Goal: Navigation & Orientation: Find specific page/section

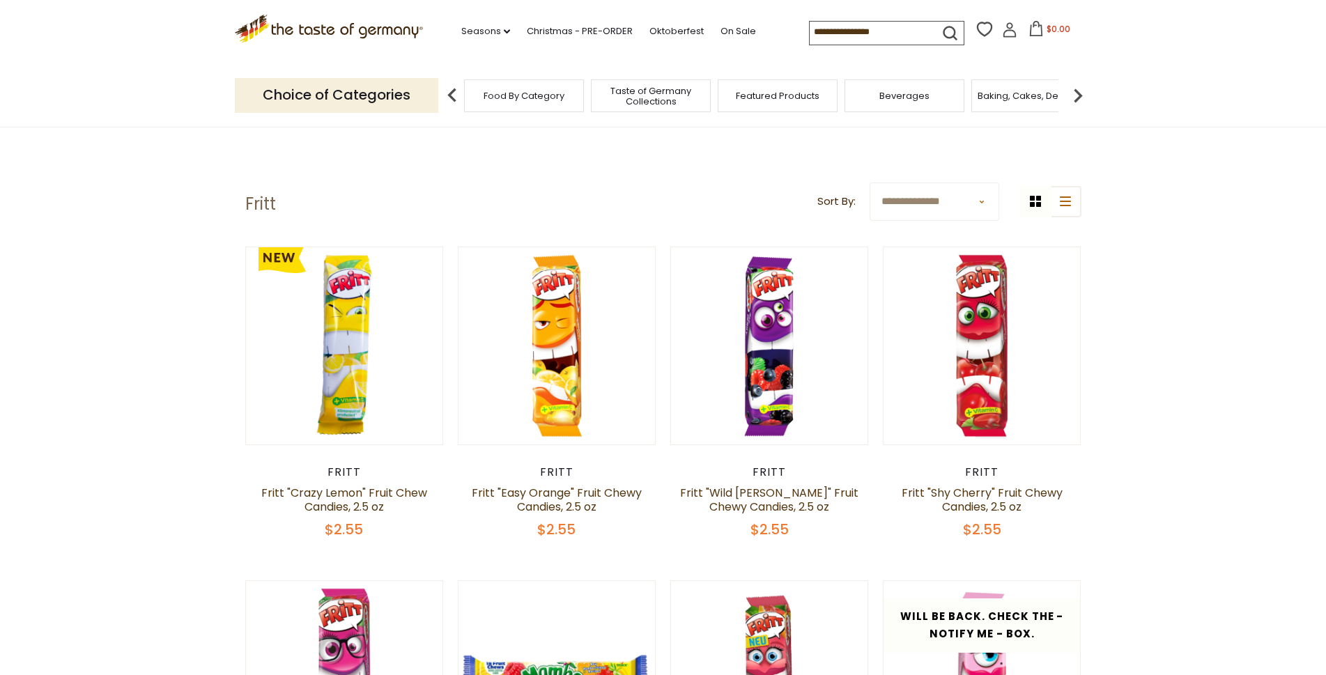
click at [1080, 95] on img at bounding box center [1078, 96] width 28 height 28
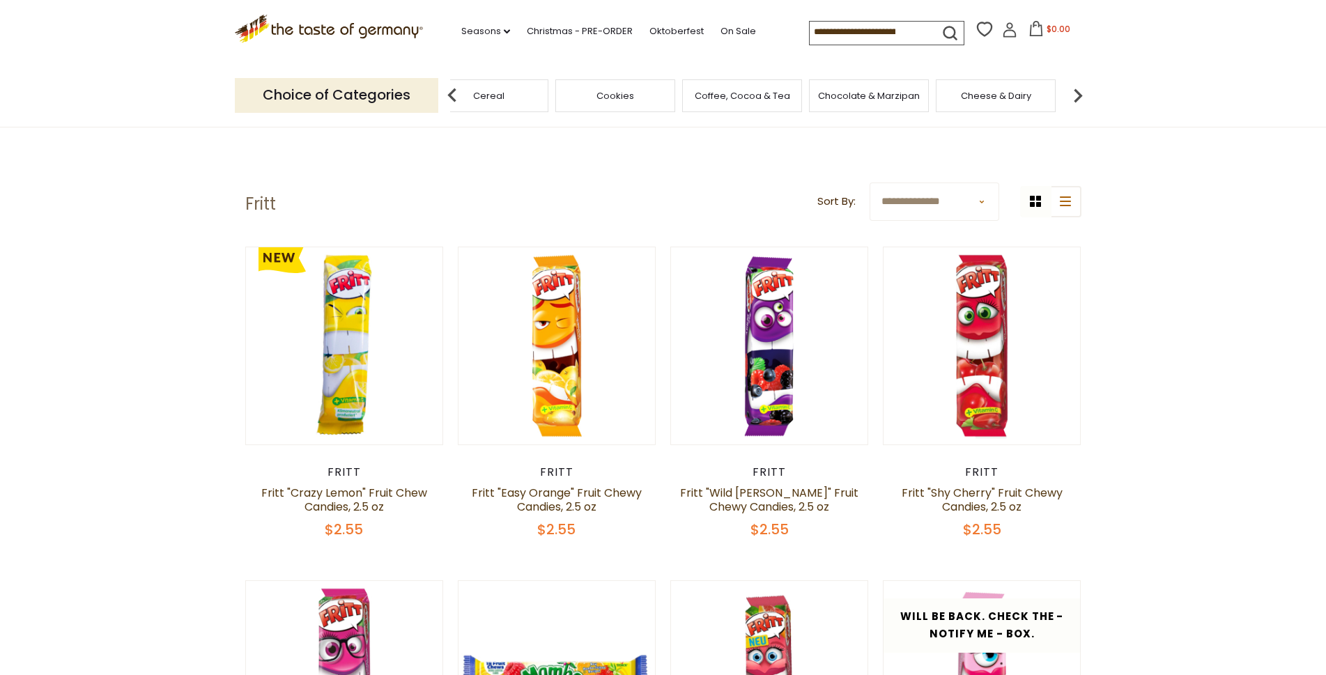
click at [1080, 95] on img at bounding box center [1078, 96] width 28 height 28
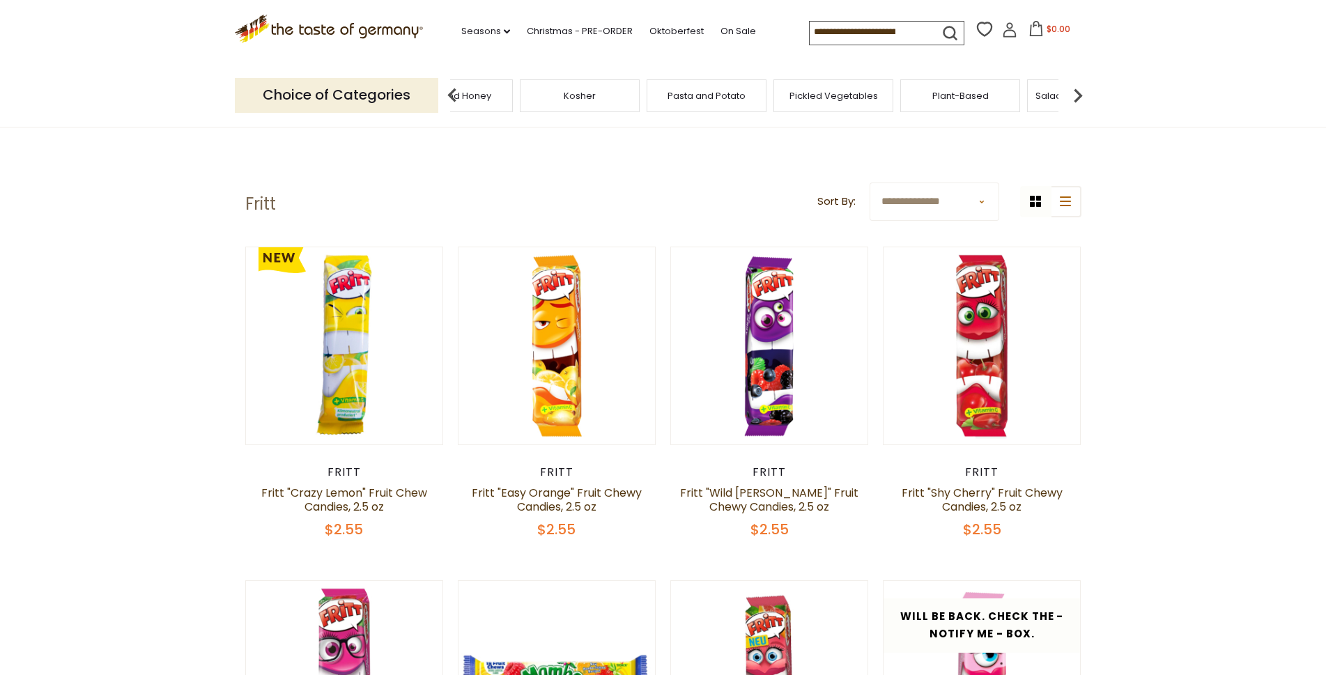
click at [1080, 95] on img at bounding box center [1078, 96] width 28 height 28
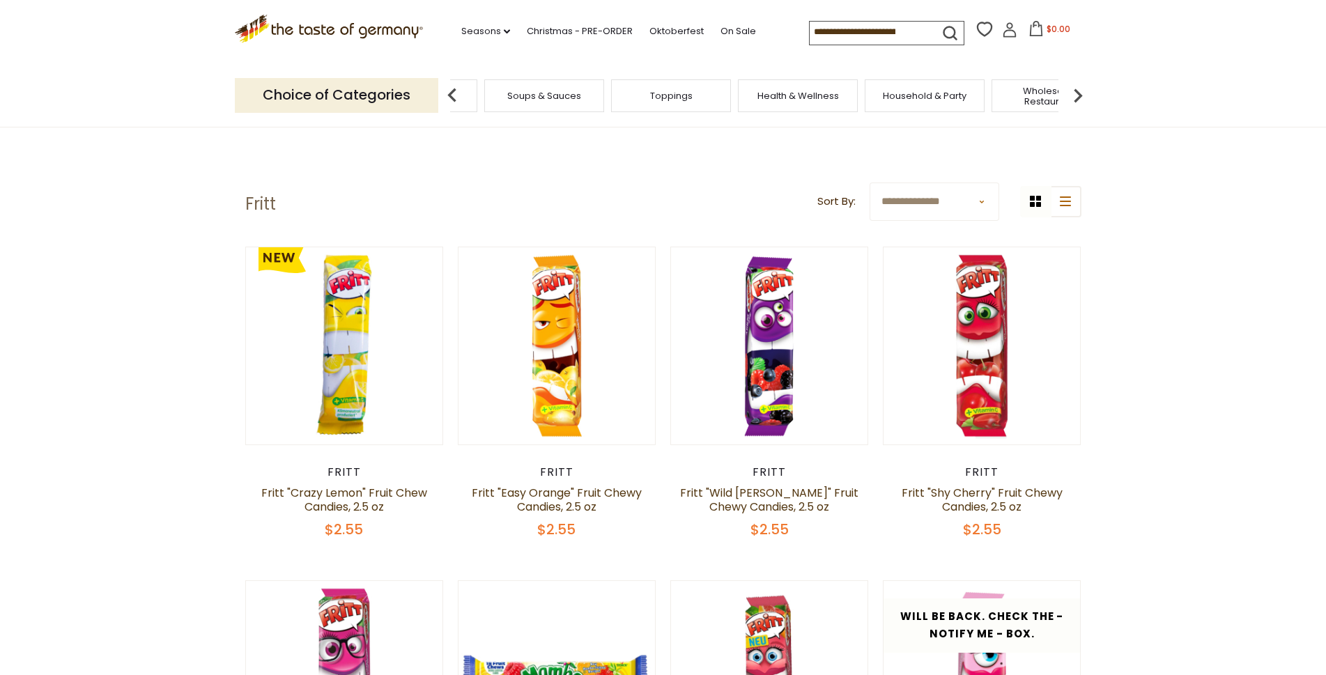
click at [1080, 95] on img at bounding box center [1078, 96] width 28 height 28
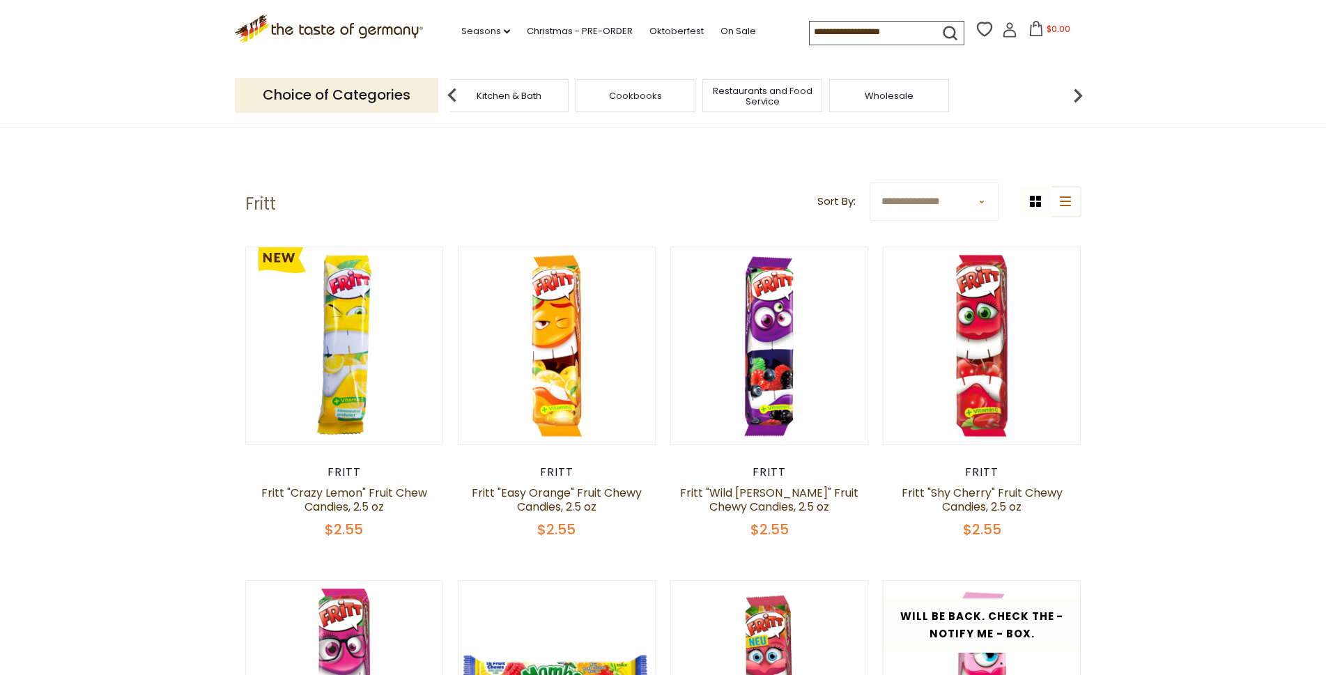
click at [927, 100] on div "Wholesale" at bounding box center [889, 95] width 120 height 33
click at [906, 102] on div "Wholesale" at bounding box center [889, 95] width 120 height 33
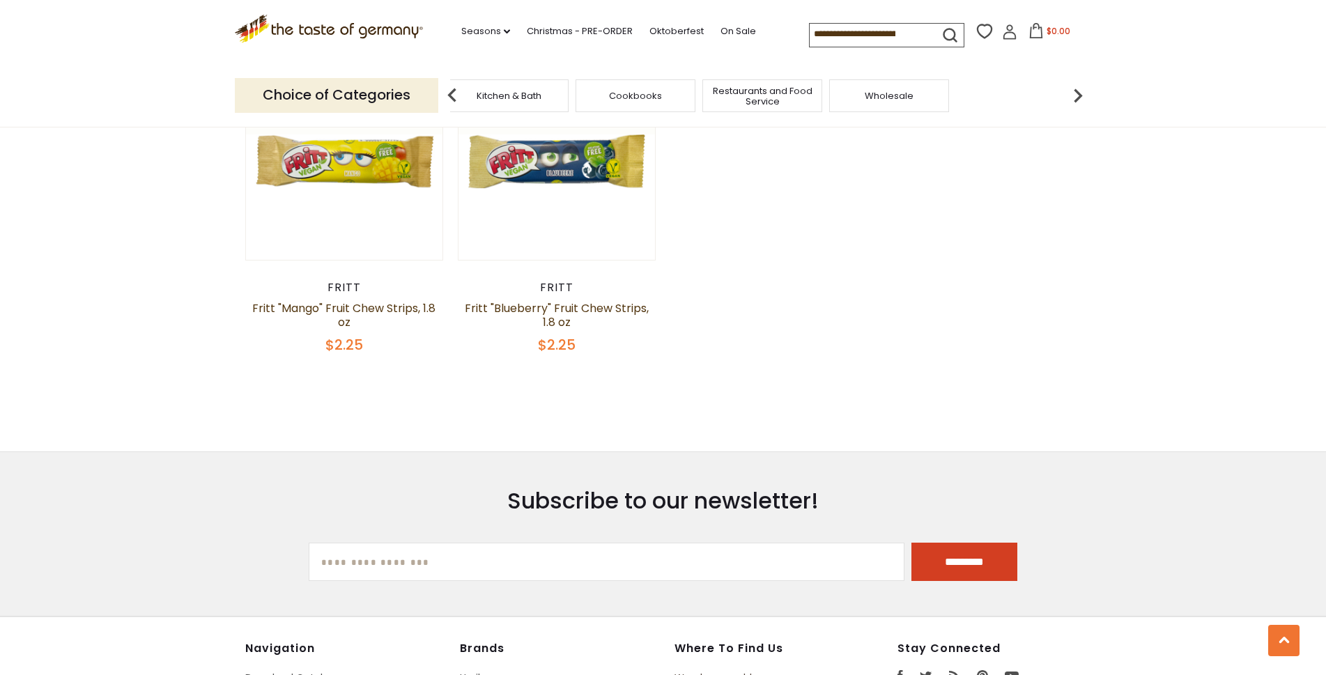
scroll to position [1184, 0]
